Goal: Transaction & Acquisition: Purchase product/service

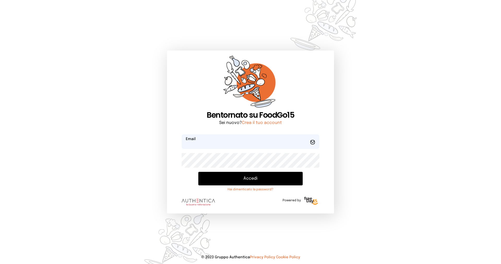
type input "**********"
click at [262, 178] on button "Accedi" at bounding box center [250, 179] width 104 height 14
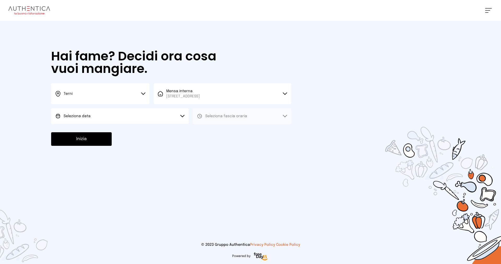
click at [171, 119] on button "Seleziona data" at bounding box center [119, 116] width 137 height 16
click at [160, 132] on li "[DATE], [DATE]" at bounding box center [119, 131] width 137 height 14
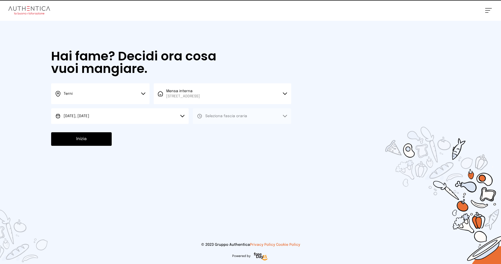
click at [223, 119] on span "Seleziona fascia oraria" at bounding box center [226, 116] width 42 height 5
click at [228, 125] on li "Pranzo" at bounding box center [242, 131] width 98 height 14
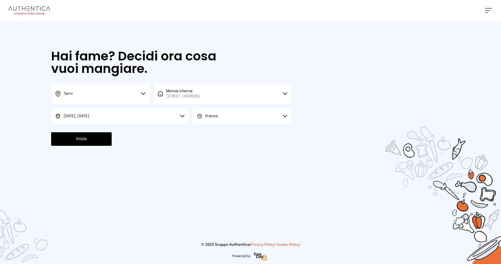
click at [102, 138] on button "Inizia" at bounding box center [81, 139] width 61 height 14
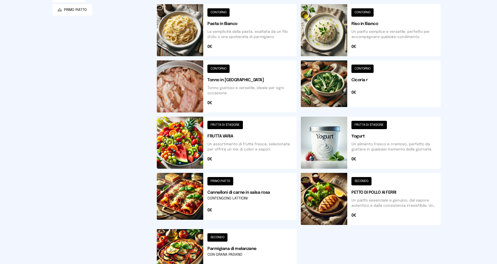
scroll to position [130, 0]
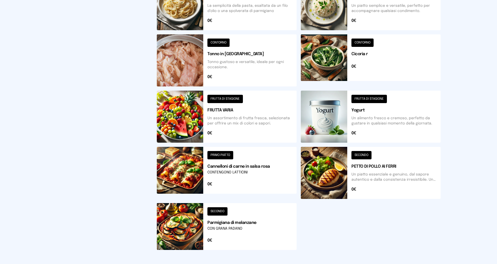
click at [236, 172] on button at bounding box center [227, 173] width 140 height 52
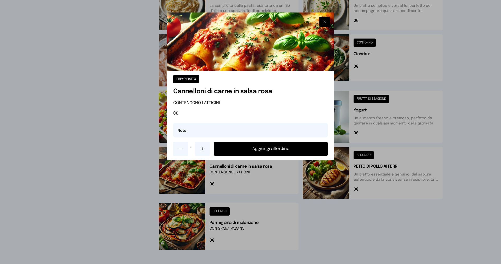
click at [207, 150] on button at bounding box center [202, 149] width 15 height 15
click at [245, 148] on button "Aggiungi all'ordine" at bounding box center [271, 149] width 114 height 14
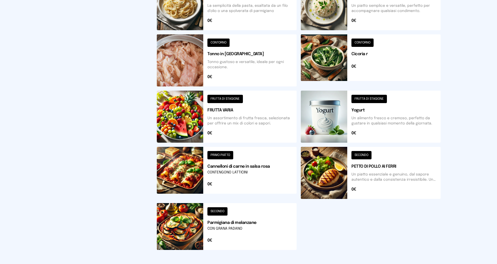
click at [238, 221] on button at bounding box center [227, 226] width 140 height 47
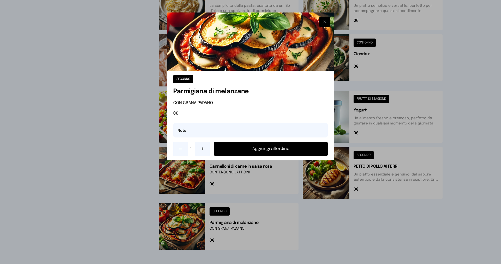
click at [261, 149] on button "Aggiungi all'ordine" at bounding box center [271, 149] width 114 height 14
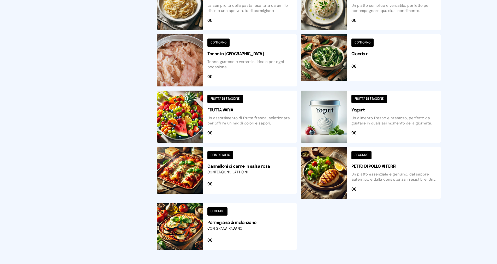
scroll to position [0, 0]
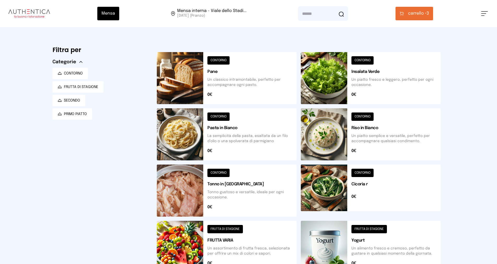
click at [412, 15] on span "carrello •" at bounding box center [417, 13] width 19 height 6
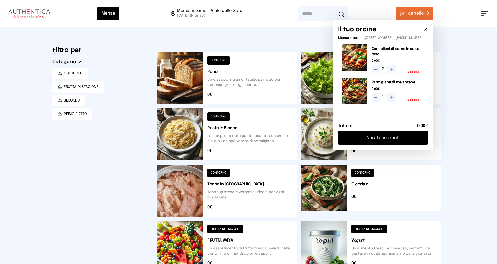
click at [390, 142] on button "Vai al checkout" at bounding box center [383, 138] width 90 height 14
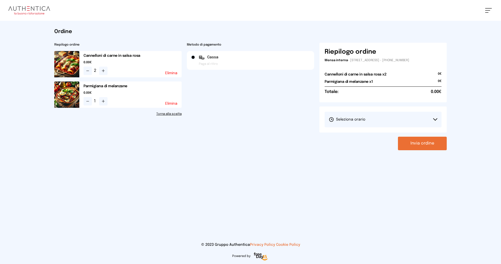
click at [395, 125] on button "Seleziona orario" at bounding box center [382, 120] width 117 height 16
click at [381, 136] on li "1° Turno (13:00 - 15:00)" at bounding box center [382, 135] width 117 height 14
click at [408, 140] on button "Invia ordine" at bounding box center [422, 144] width 49 height 14
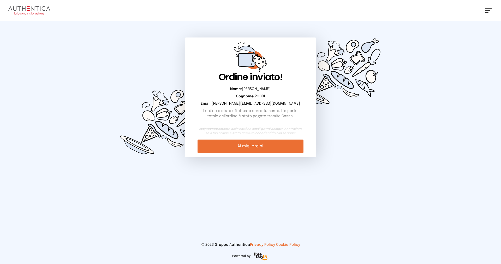
click at [269, 148] on link "Ai miei ordini" at bounding box center [250, 147] width 106 height 14
